Goal: Transaction & Acquisition: Purchase product/service

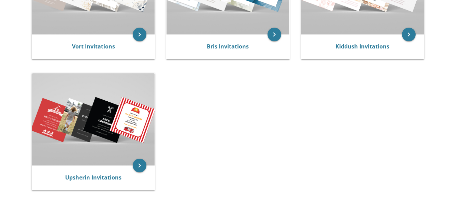
scroll to position [209, 0]
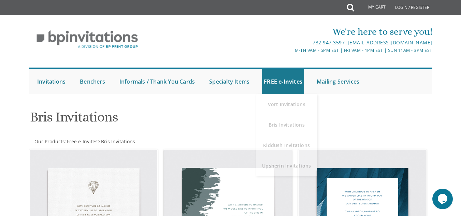
scroll to position [103, 0]
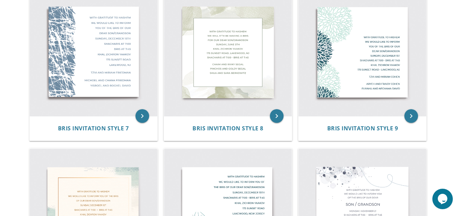
scroll to position [430, 0]
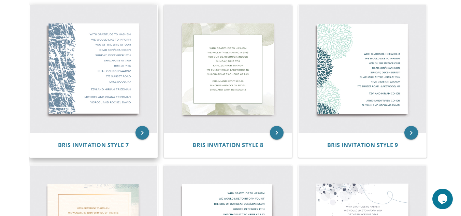
click at [156, 74] on img at bounding box center [94, 69] width 128 height 128
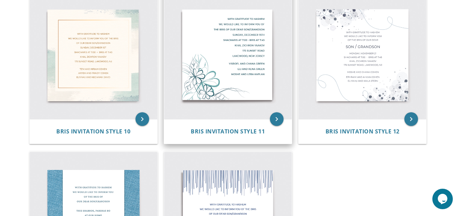
scroll to position [641, 0]
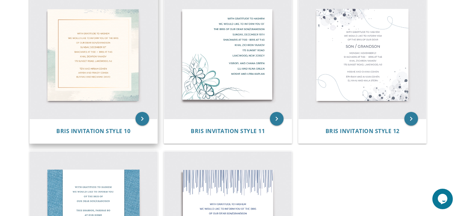
click at [106, 49] on img at bounding box center [94, 55] width 128 height 128
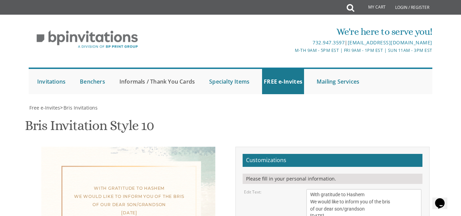
scroll to position [121, 0]
drag, startPoint x: 363, startPoint y: 94, endPoint x: 308, endPoint y: 96, distance: 54.6
click at [308, 189] on textarea "With gratitude to Hashem We would like to inform you of the bris of our dear so…" at bounding box center [364, 216] width 115 height 54
click at [321, 189] on textarea "With gratitude to Hashem We would like to inform you of the bris of our dear so…" at bounding box center [364, 216] width 115 height 54
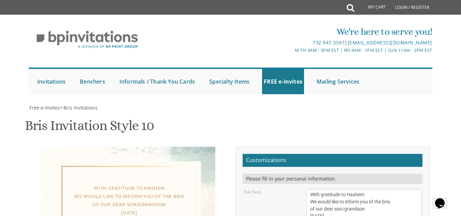
click at [316, 189] on textarea "With gratitude to Hashem We would like to inform you of the bris of our dear so…" at bounding box center [364, 216] width 115 height 54
click at [350, 189] on textarea "With gratitude to Hashem We would like to inform you of the bris of our dear so…" at bounding box center [364, 216] width 115 height 54
click at [357, 189] on textarea "With gratitude to Hashem We would like to inform you of the bris of our dear so…" at bounding box center [364, 216] width 115 height 54
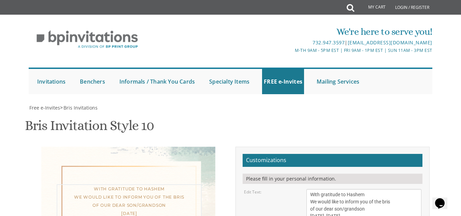
type textarea "With gratitude to Hashem We would like to inform you of the bris of our dear so…"
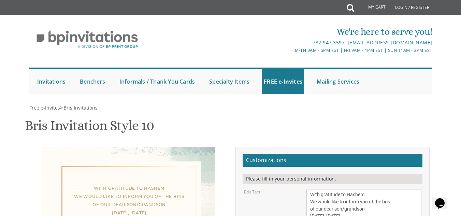
type textarea "[PERSON_NAME] and [PERSON_NAME] [PERSON_NAME] and [PERSON_NAME] [PERSON_NAME] a…"
